Goal: Task Accomplishment & Management: Use online tool/utility

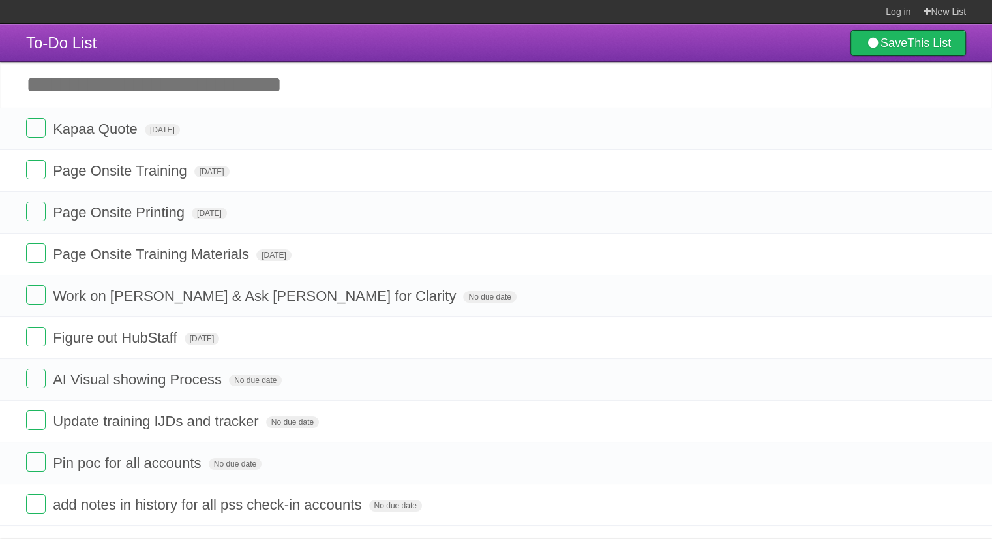
click at [171, 85] on input "Add another task" at bounding box center [496, 85] width 992 height 46
drag, startPoint x: 953, startPoint y: 418, endPoint x: 556, endPoint y: 83, distance: 519.5
click at [953, 418] on icon at bounding box center [954, 421] width 18 height 22
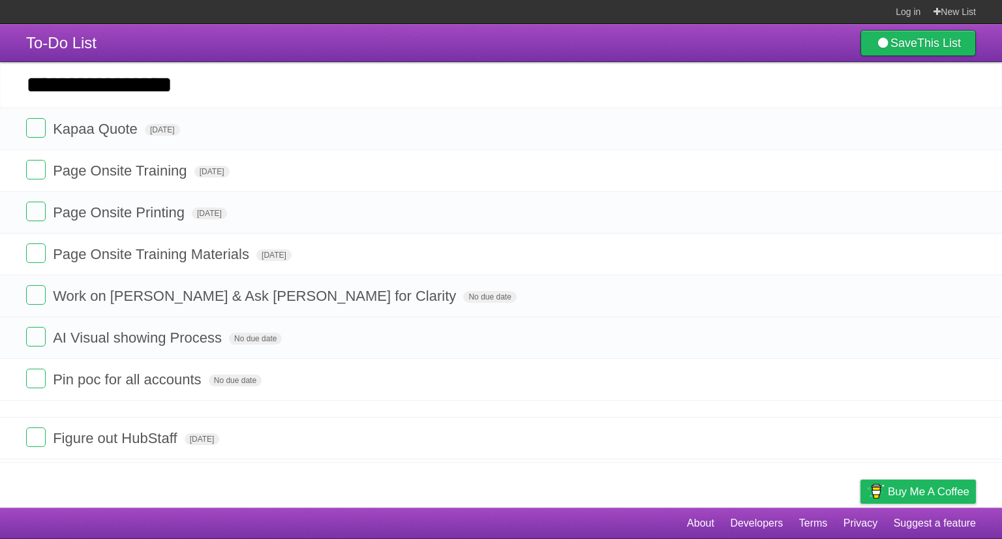
drag, startPoint x: 16, startPoint y: 335, endPoint x: 7, endPoint y: 435, distance: 100.8
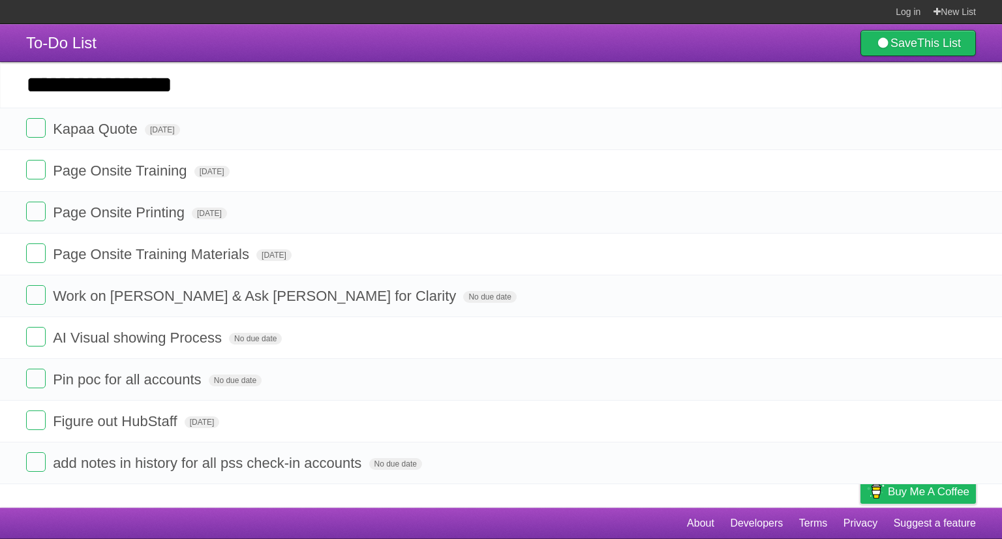
click at [209, 424] on span "[DATE]" at bounding box center [202, 422] width 35 height 12
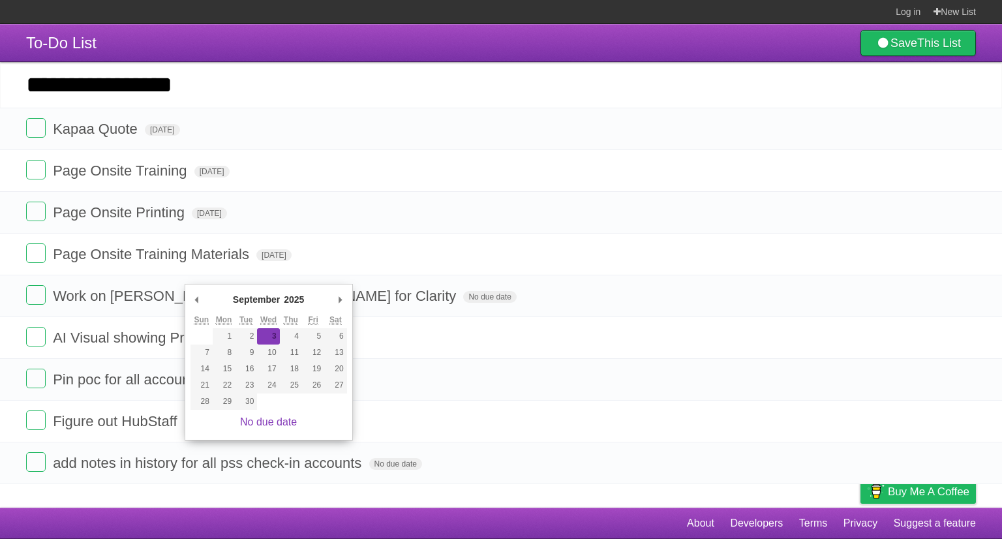
click at [256, 420] on link "No due date" at bounding box center [268, 421] width 57 height 11
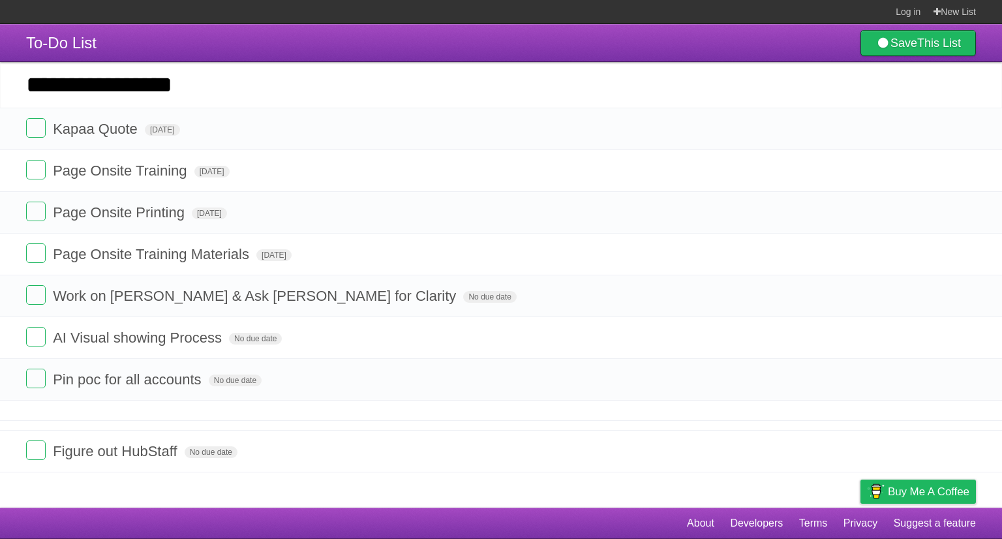
drag, startPoint x: 15, startPoint y: 416, endPoint x: 8, endPoint y: 447, distance: 32.1
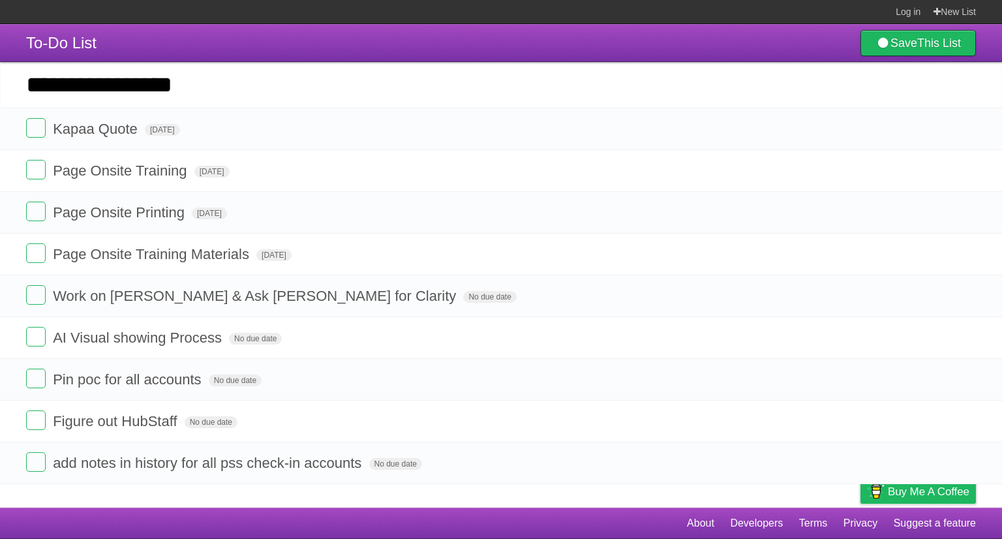
click at [224, 92] on input "**********" at bounding box center [501, 85] width 1002 height 46
type input "**********"
click input "*********" at bounding box center [0, 0] width 0 height 0
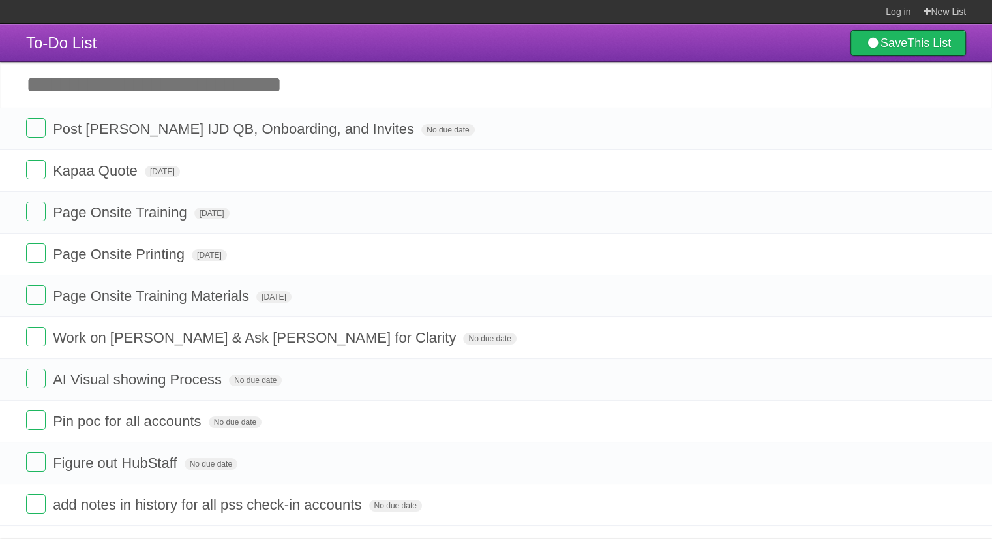
click at [421, 136] on span "No due date" at bounding box center [447, 130] width 53 height 12
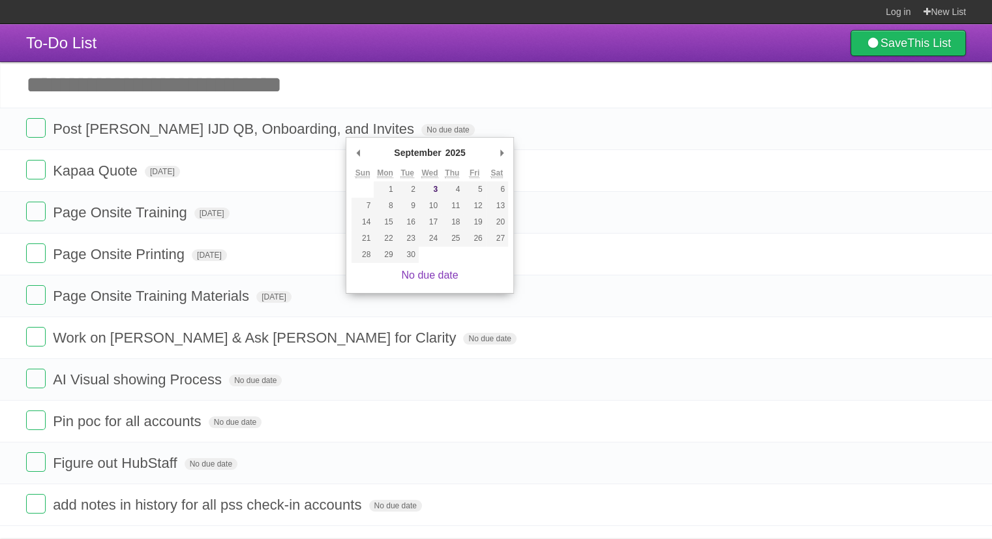
type span "[DATE]"
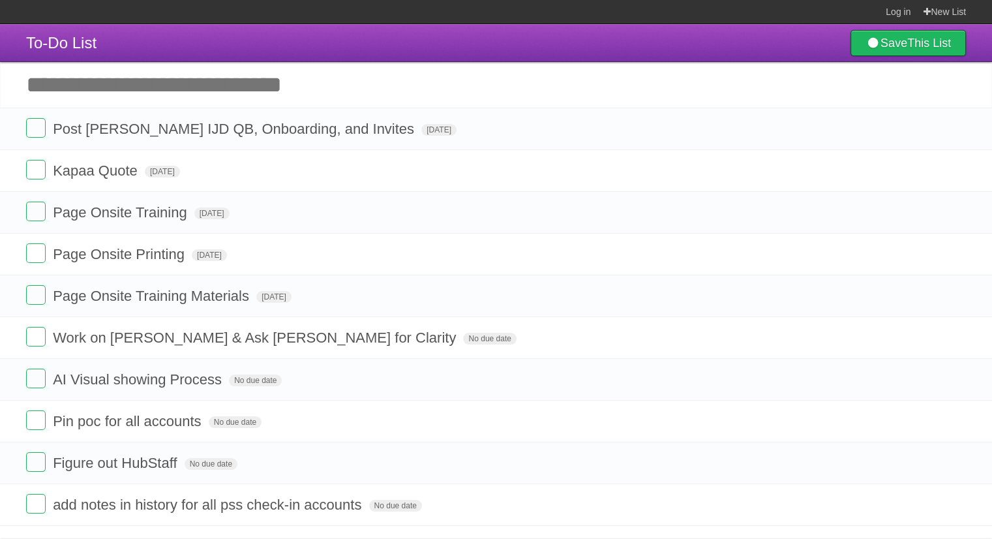
click at [949, 168] on icon at bounding box center [954, 171] width 18 height 22
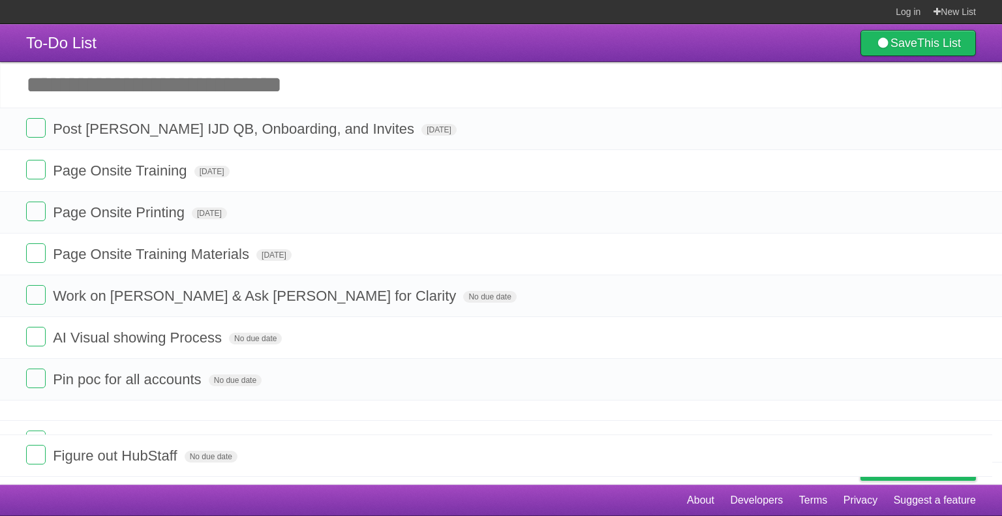
drag, startPoint x: 13, startPoint y: 418, endPoint x: 12, endPoint y: 455, distance: 37.2
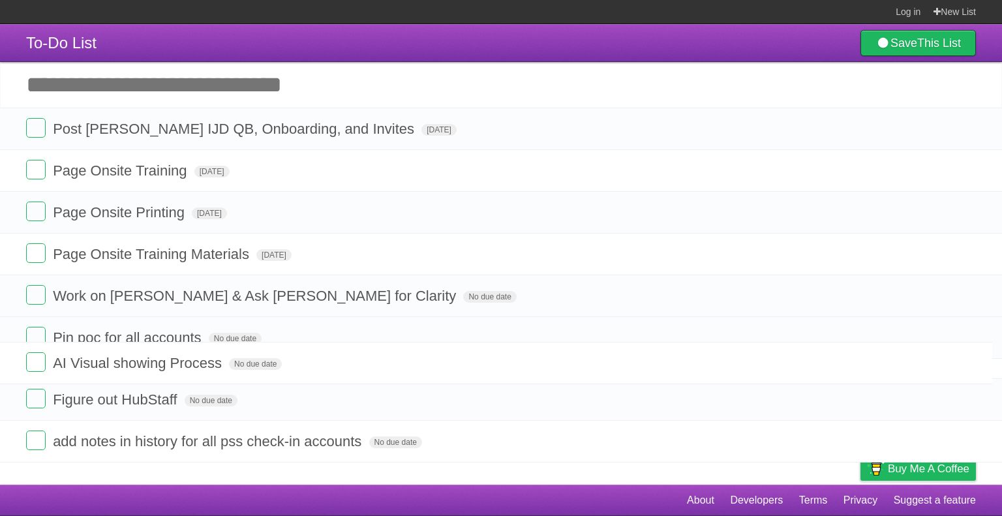
drag, startPoint x: 15, startPoint y: 340, endPoint x: 16, endPoint y: 365, distance: 25.5
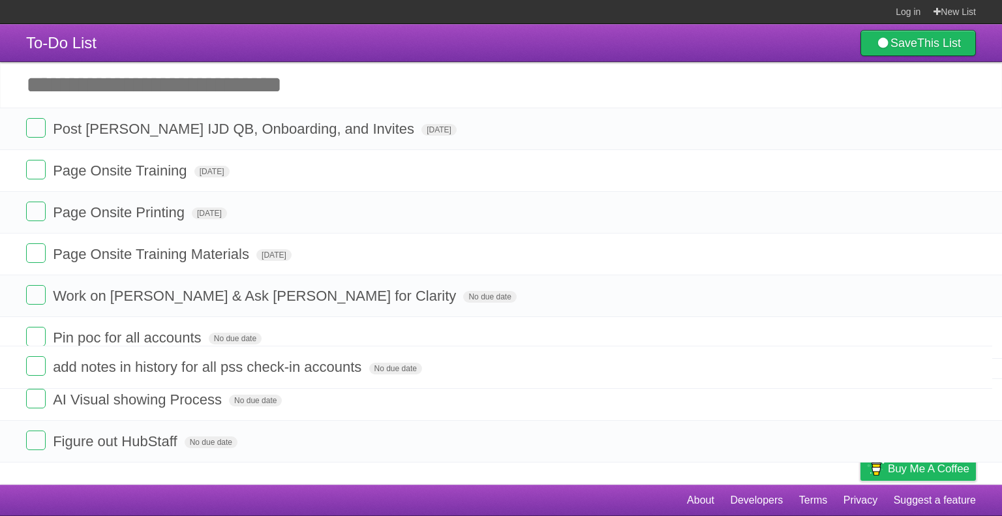
drag, startPoint x: 15, startPoint y: 463, endPoint x: 22, endPoint y: 367, distance: 95.5
